Goal: Obtain resource: Obtain resource

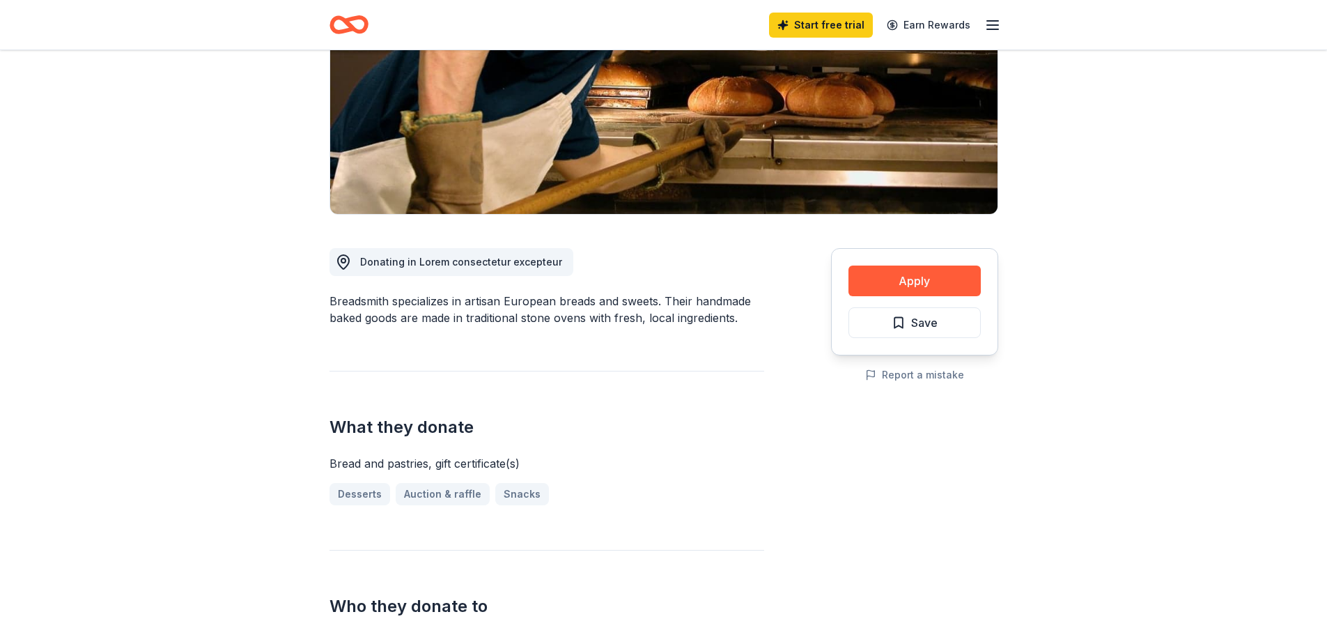
scroll to position [157, 0]
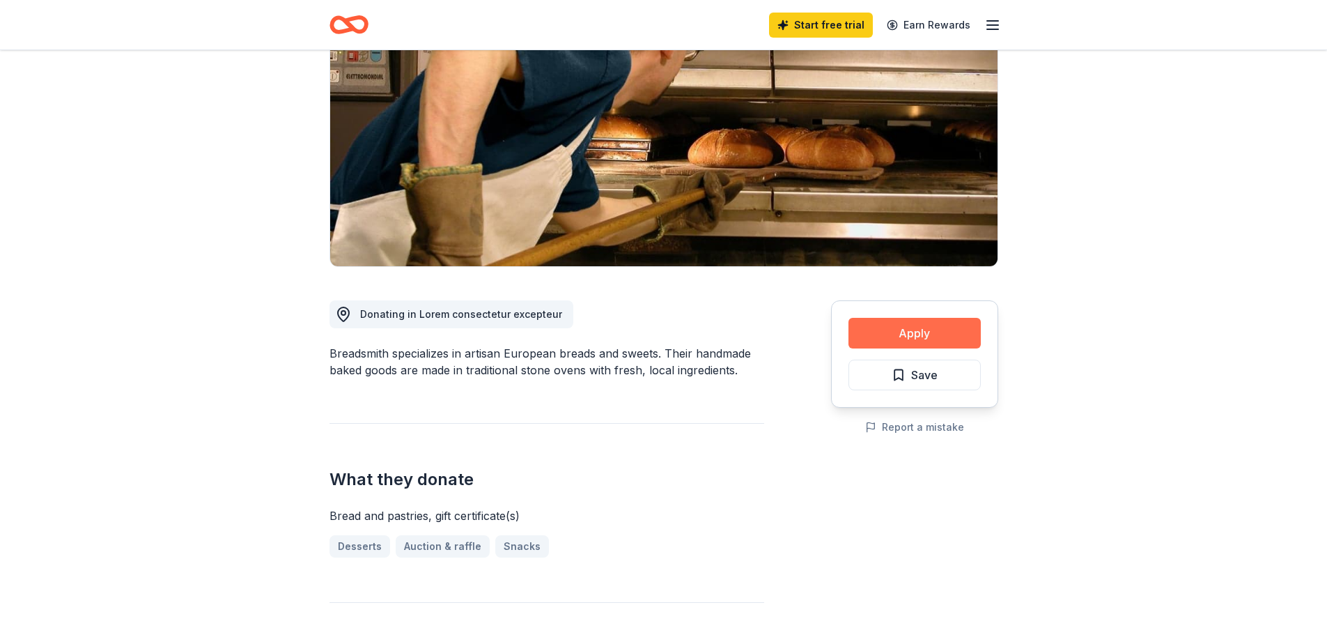
click at [895, 341] on button "Apply" at bounding box center [915, 333] width 132 height 31
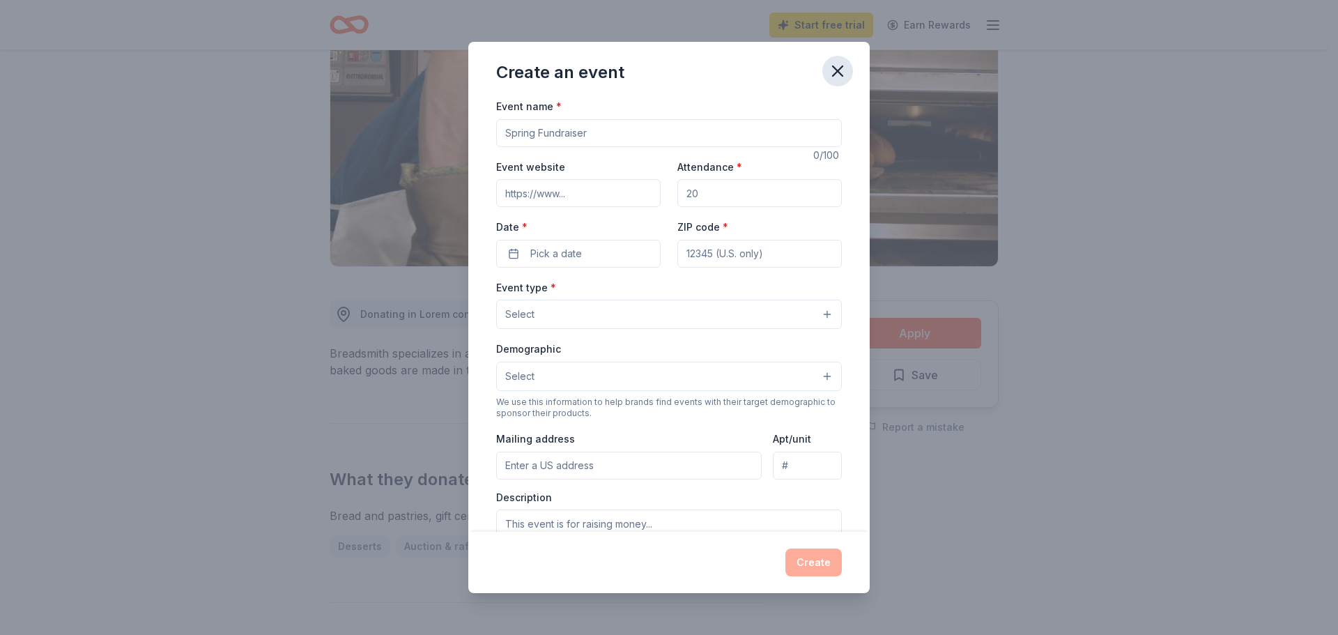
click at [833, 69] on icon "button" at bounding box center [838, 71] width 20 height 20
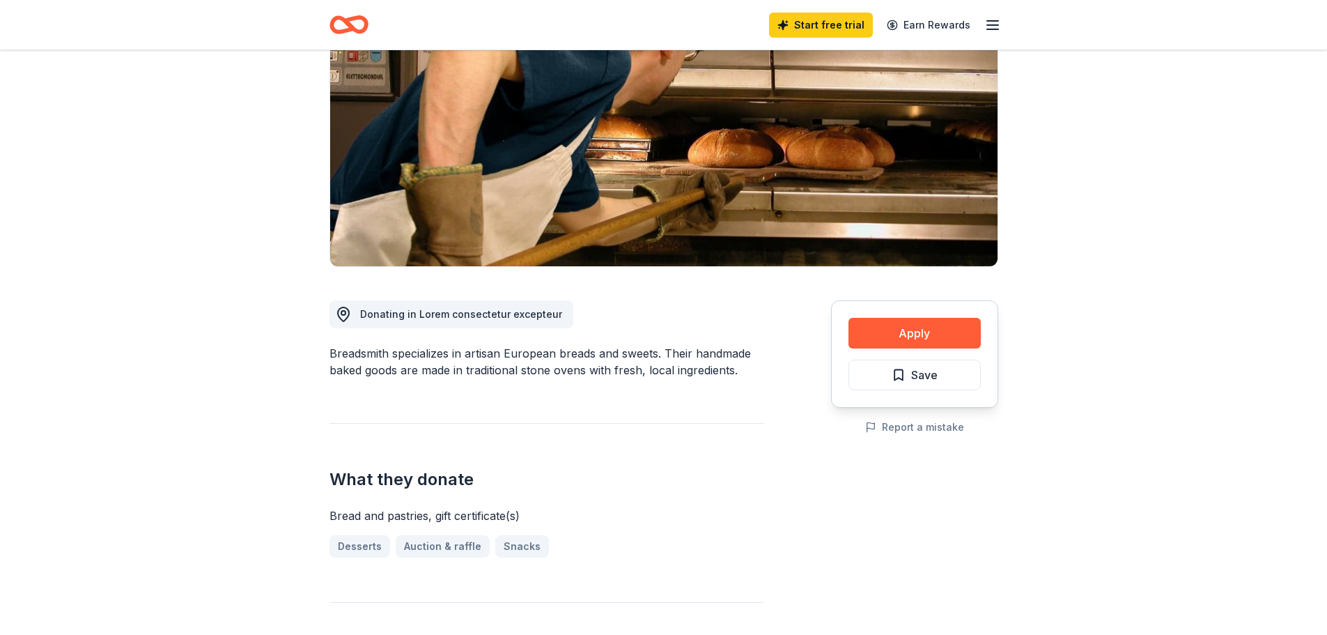
click at [983, 25] on div "Start free trial Earn Rewards" at bounding box center [885, 24] width 232 height 33
click at [992, 22] on icon "button" at bounding box center [993, 25] width 17 height 17
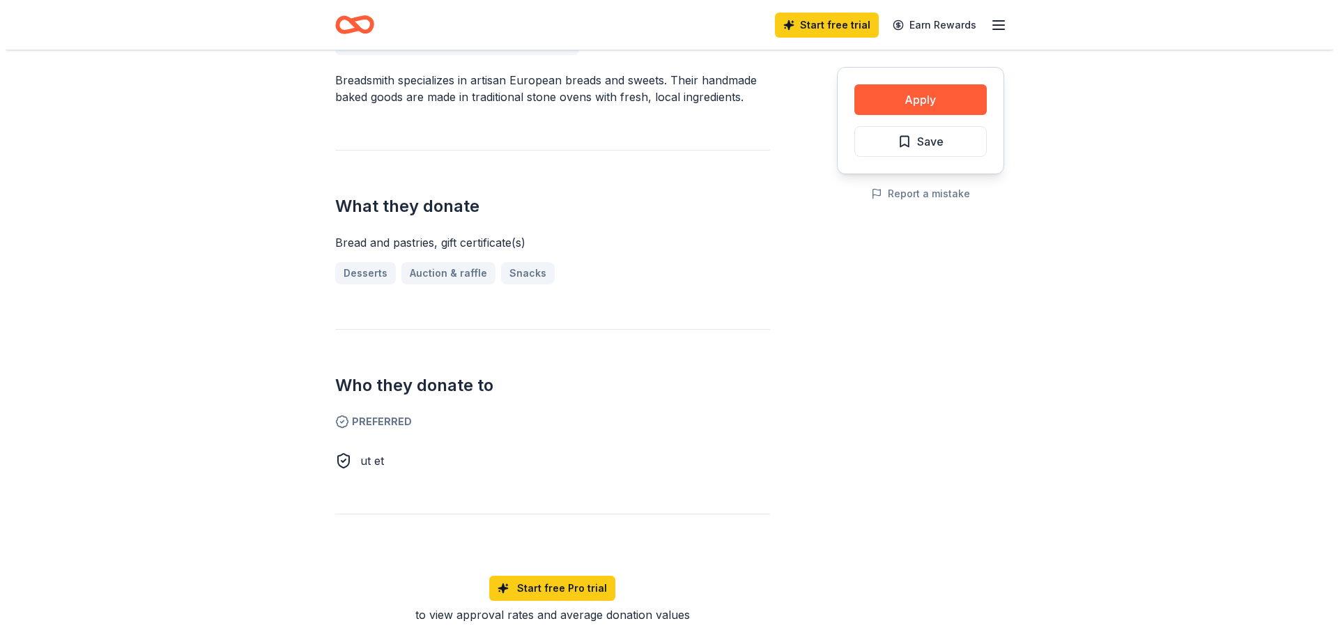
scroll to position [296, 0]
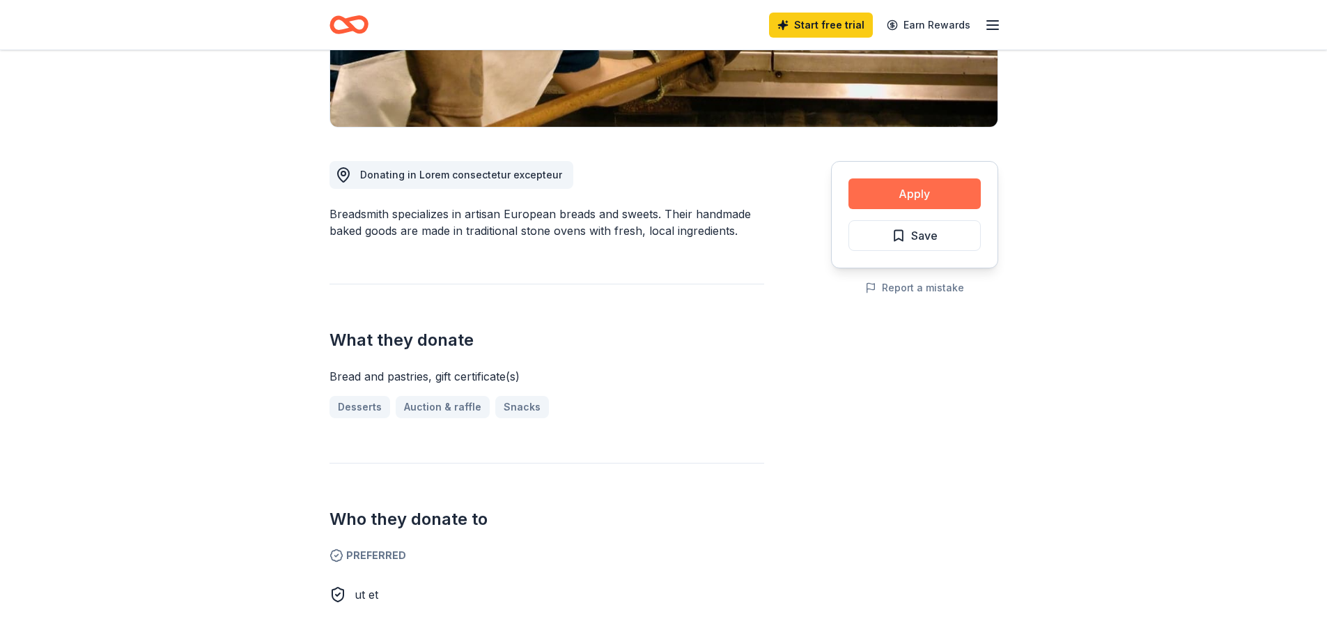
click at [923, 193] on button "Apply" at bounding box center [915, 193] width 132 height 31
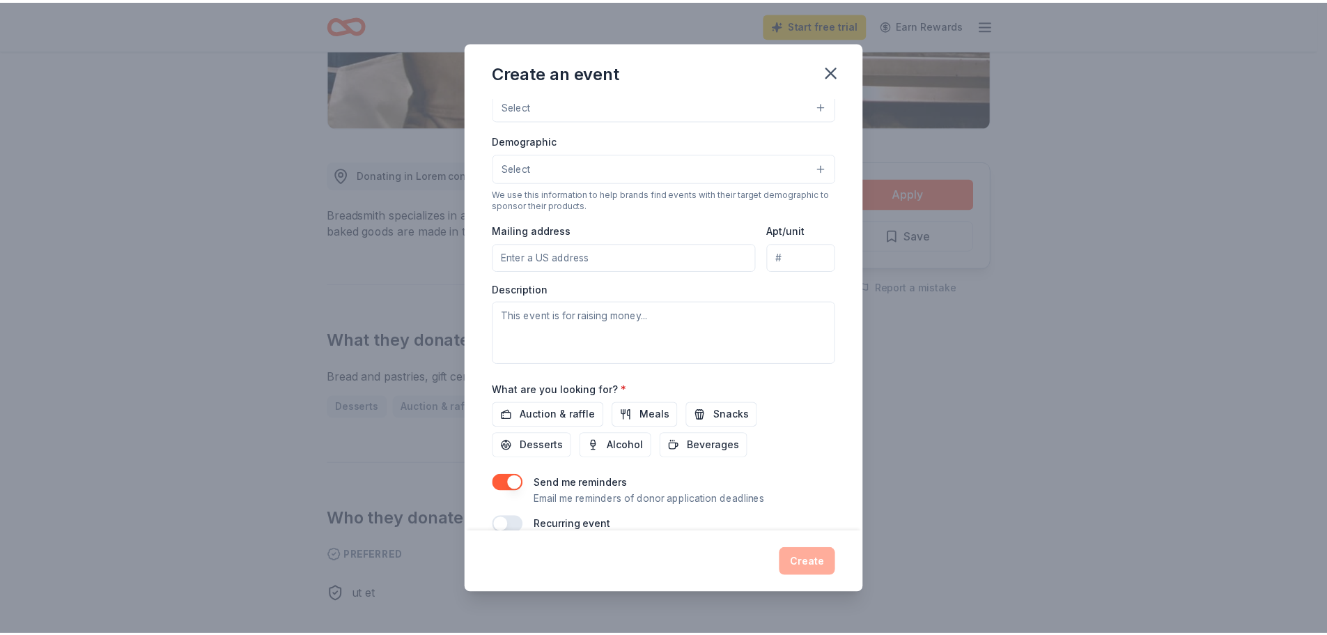
scroll to position [231, 0]
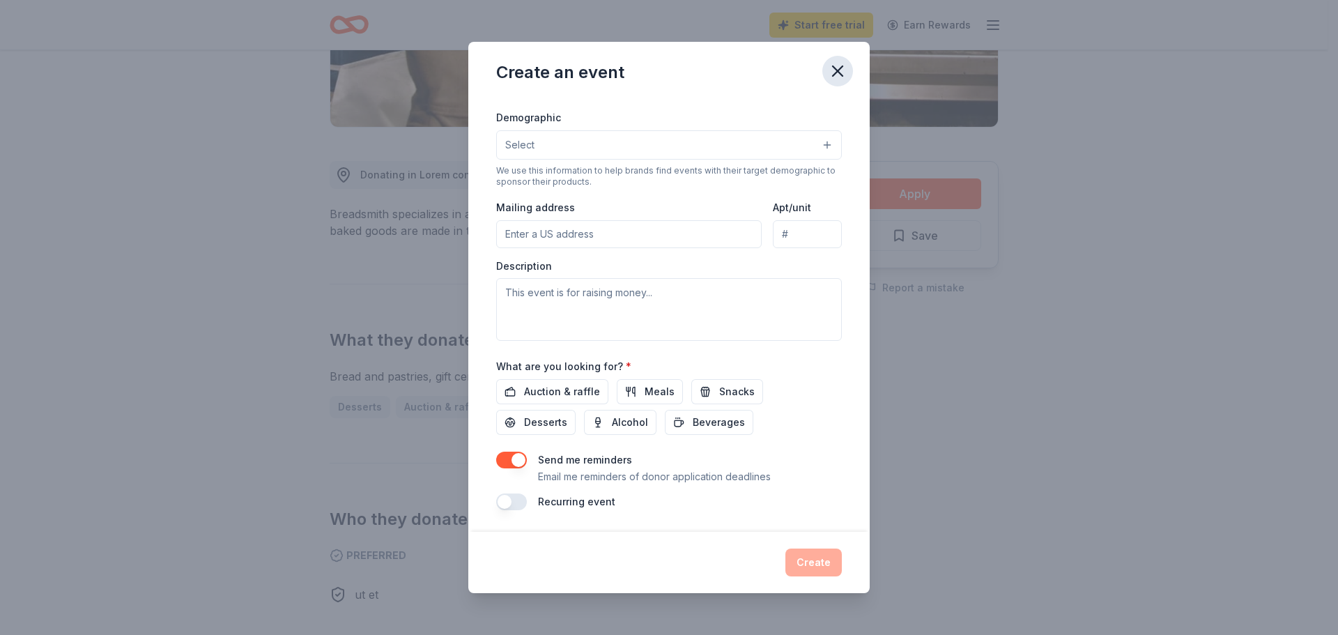
click at [839, 70] on icon "button" at bounding box center [838, 71] width 10 height 10
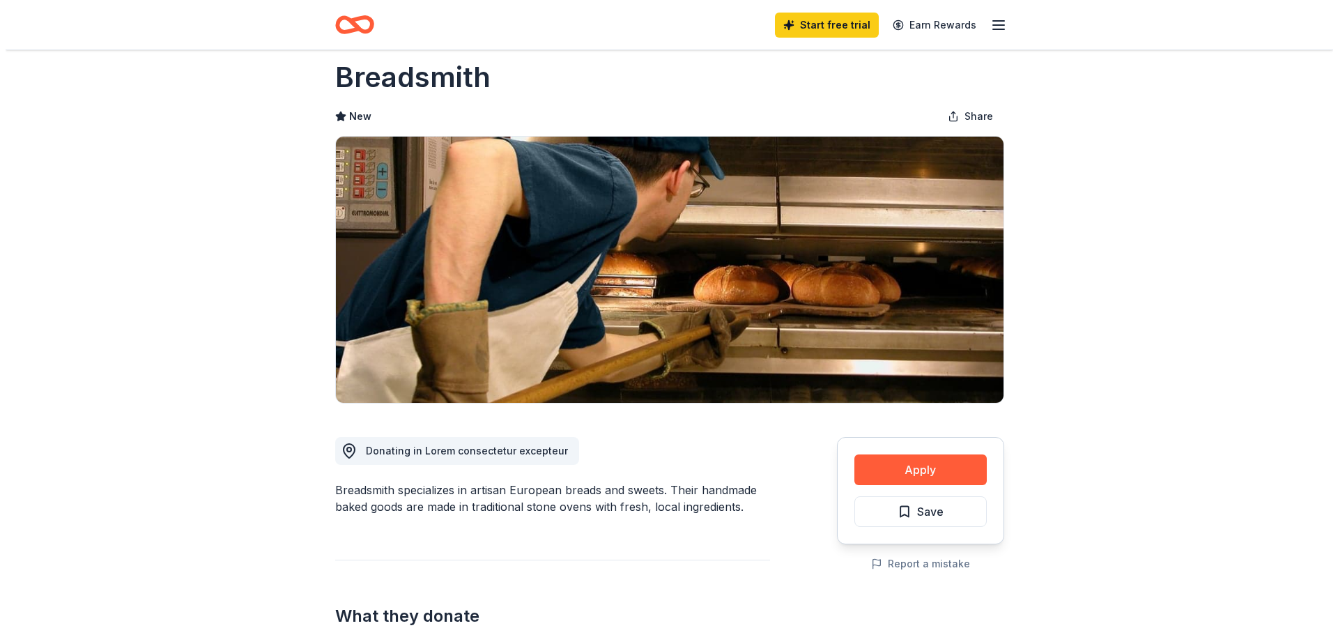
scroll to position [0, 0]
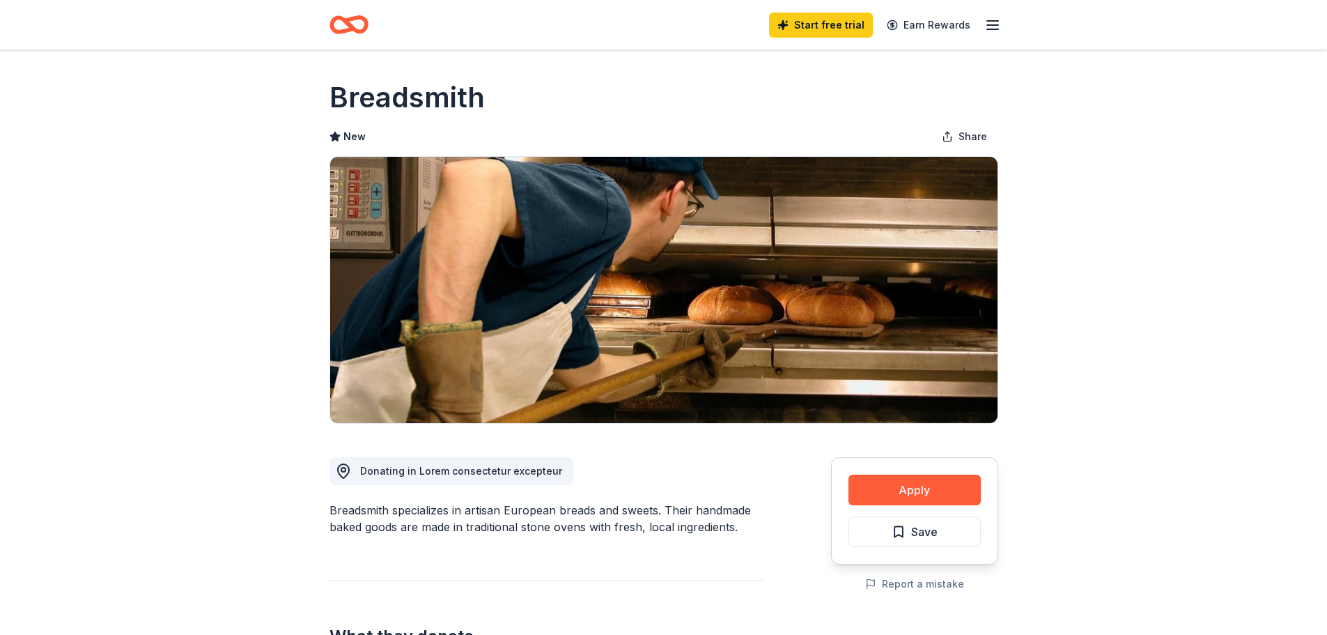
click at [342, 23] on icon "Home" at bounding box center [349, 24] width 39 height 33
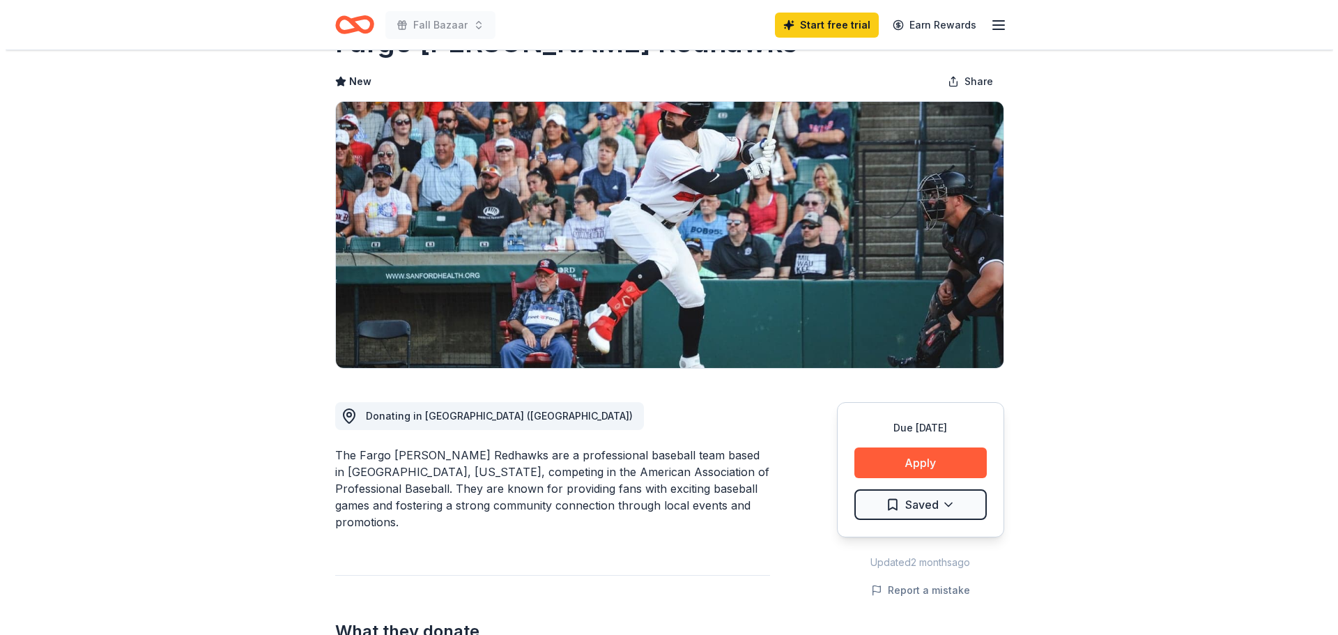
scroll to position [52, 0]
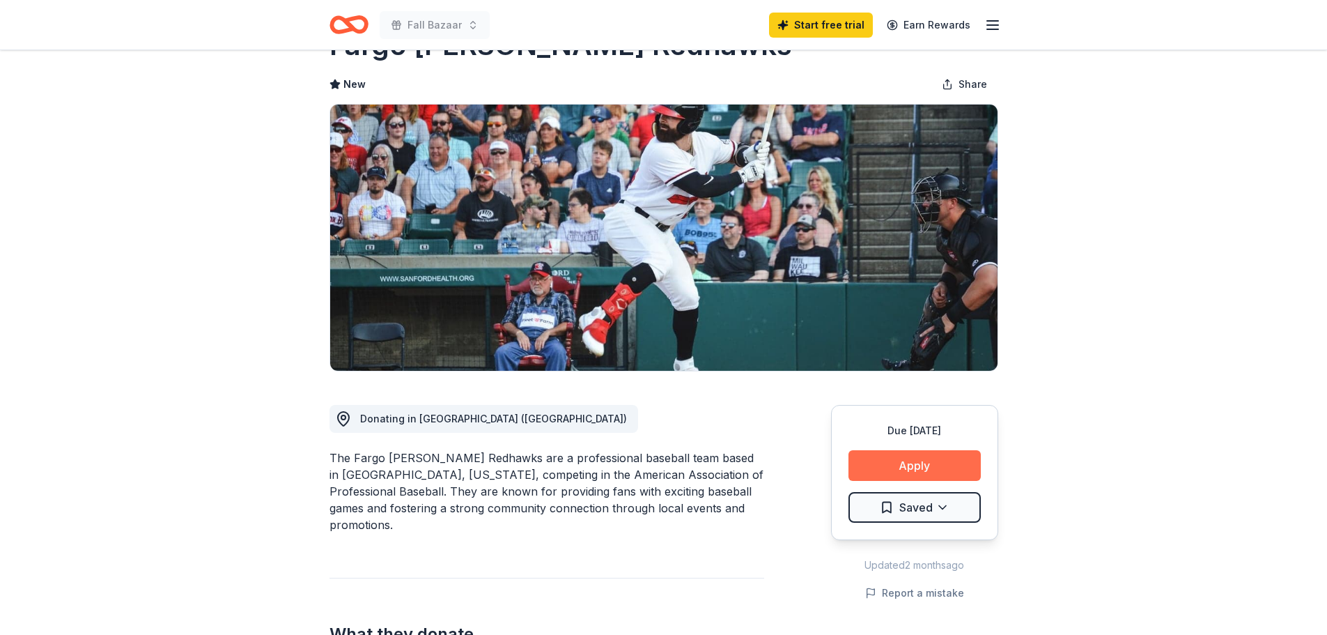
click at [907, 470] on button "Apply" at bounding box center [915, 465] width 132 height 31
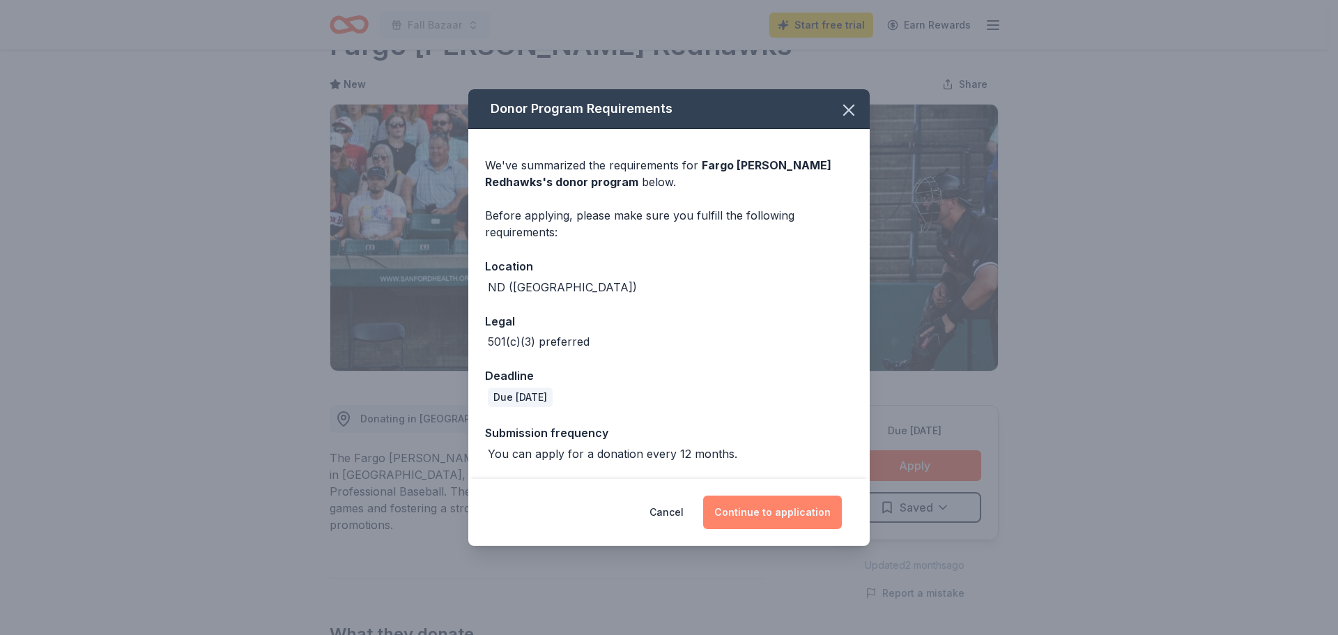
click at [799, 507] on button "Continue to application" at bounding box center [772, 511] width 139 height 33
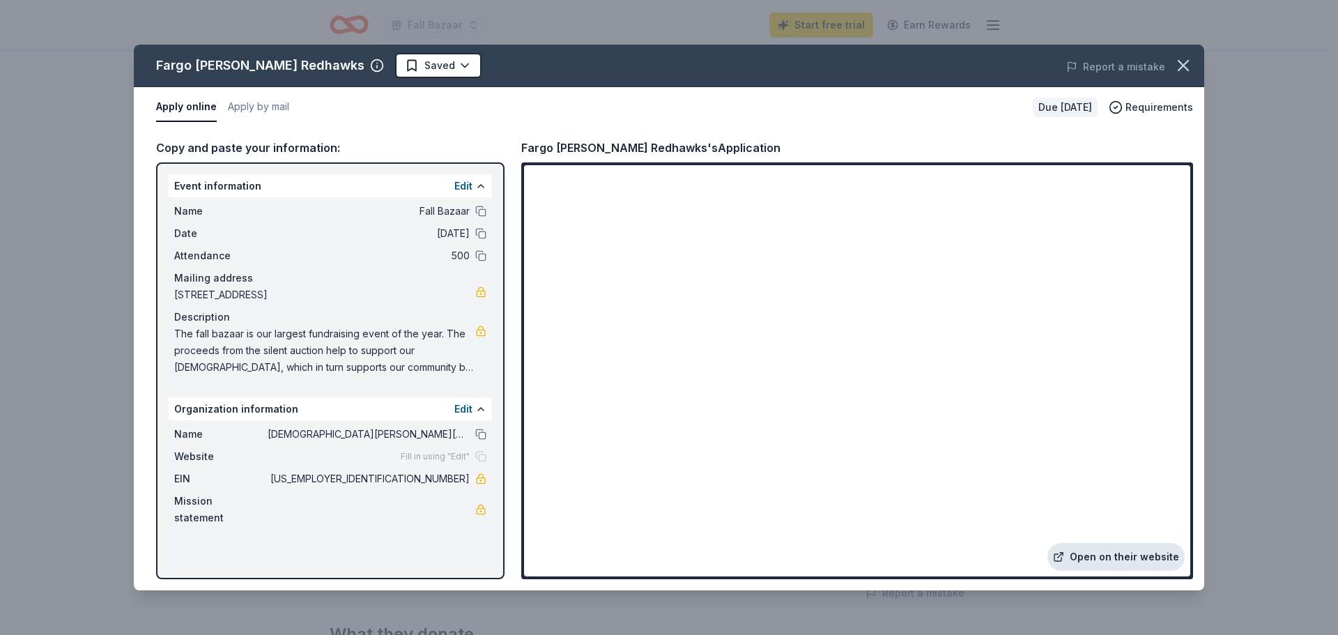
click at [1102, 553] on link "Open on their website" at bounding box center [1115, 557] width 137 height 28
